Goal: Submit feedback/report problem

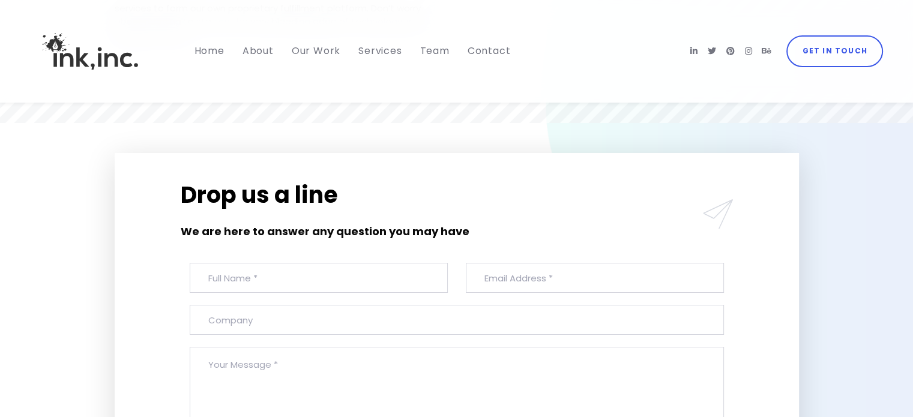
scroll to position [4442, 0]
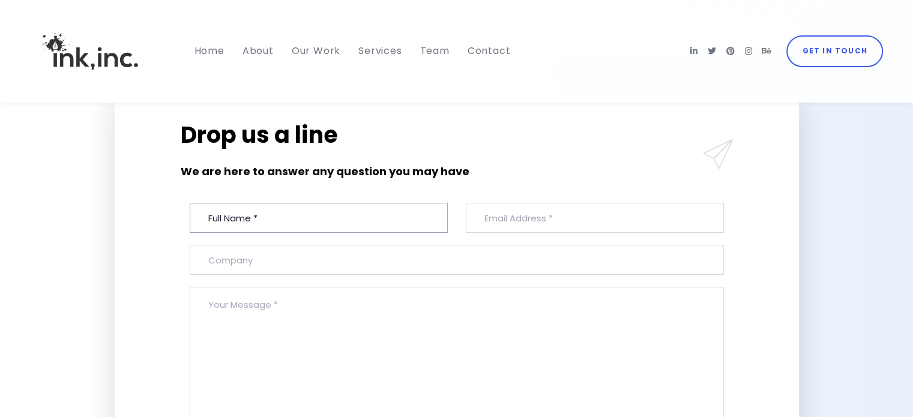
click at [301, 233] on input "text" at bounding box center [319, 218] width 258 height 30
type input "[PERSON_NAME]"
type input "[EMAIL_ADDRESS][DOMAIN_NAME]"
type input "Backlinks House"
click at [245, 349] on textarea at bounding box center [457, 382] width 534 height 190
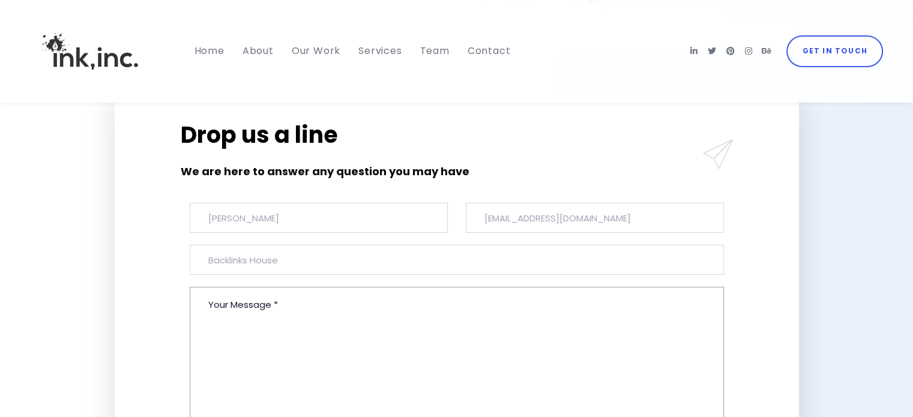
paste textarea "Hi, Are you frustrated to find some best quality blogs to make backlinks? Here …"
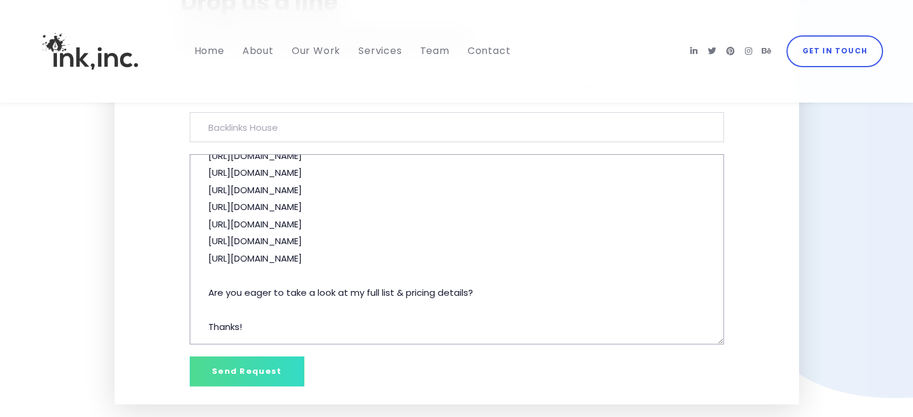
scroll to position [4701, 0]
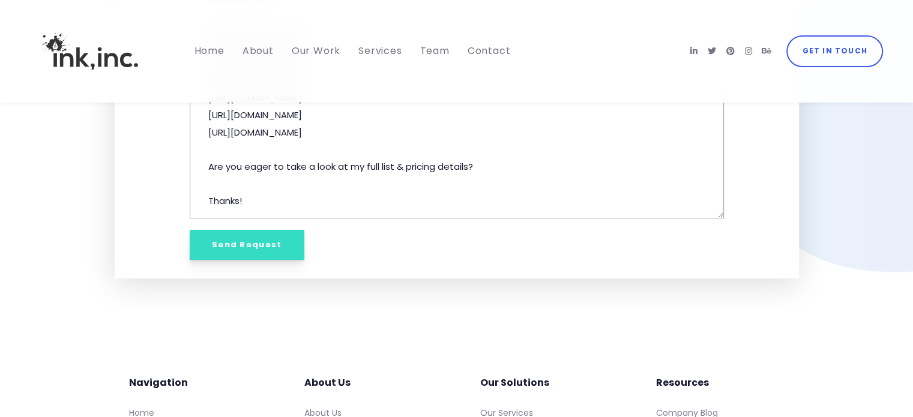
type textarea "Hi, Are you frustrated to find some best quality blogs to make backlinks? Here …"
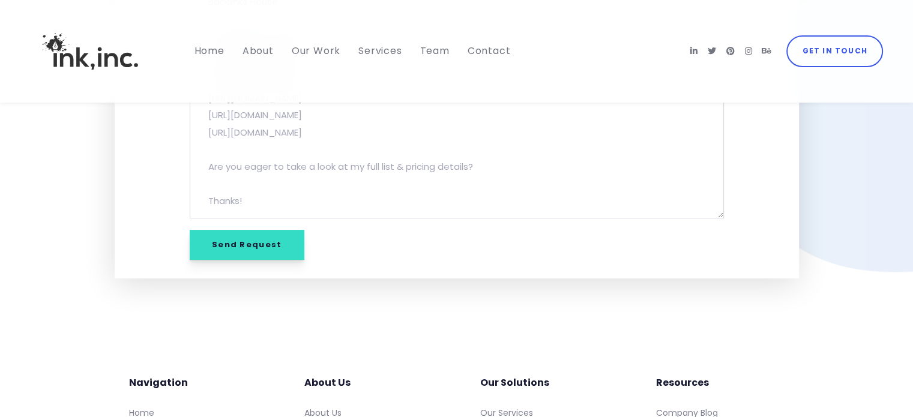
click at [253, 260] on input "Send Request" at bounding box center [247, 245] width 115 height 30
